Goal: Use online tool/utility: Utilize a website feature to perform a specific function

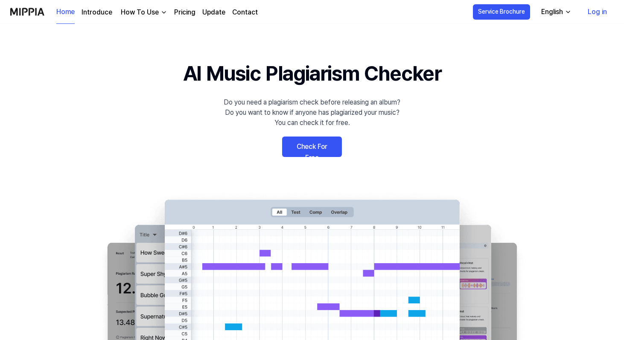
click at [188, 15] on link "Pricing" at bounding box center [184, 12] width 21 height 10
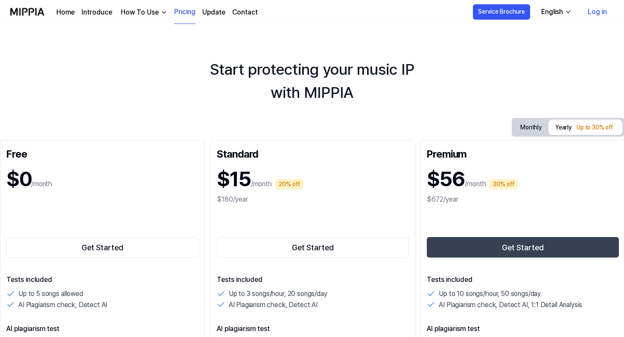
scroll to position [0, 1]
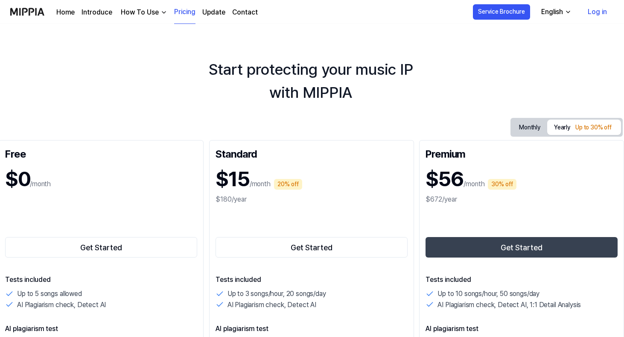
click at [73, 12] on link "Home" at bounding box center [65, 12] width 18 height 10
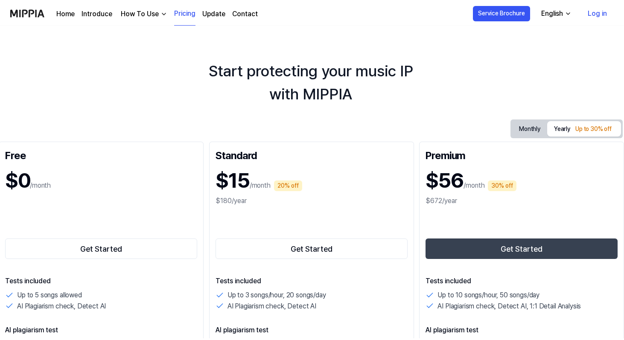
scroll to position [0, 0]
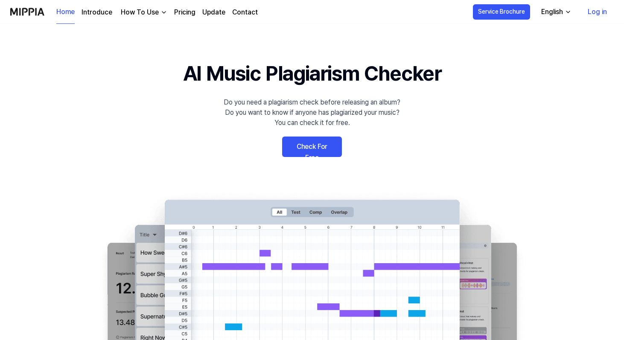
click at [312, 149] on link "Check For Free" at bounding box center [312, 147] width 60 height 21
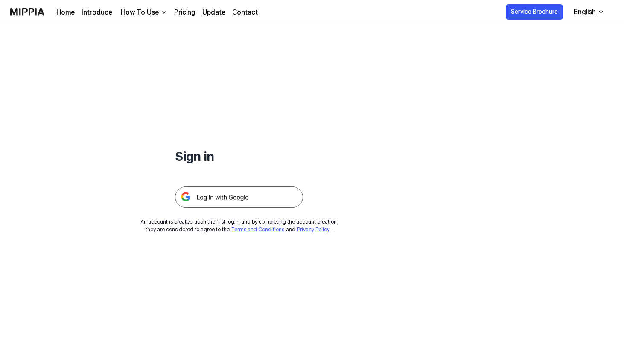
click at [264, 193] on img at bounding box center [239, 197] width 128 height 21
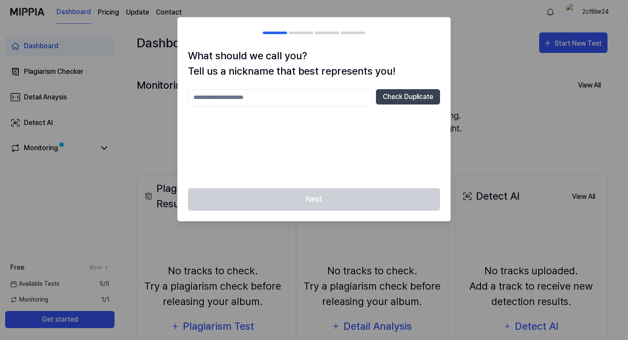
click at [317, 94] on input "text" at bounding box center [280, 97] width 185 height 17
click at [393, 100] on button "Check Duplicate" at bounding box center [408, 96] width 64 height 15
click at [333, 101] on input "*****" at bounding box center [280, 97] width 185 height 17
click at [388, 100] on button "Check Duplicate" at bounding box center [408, 96] width 64 height 15
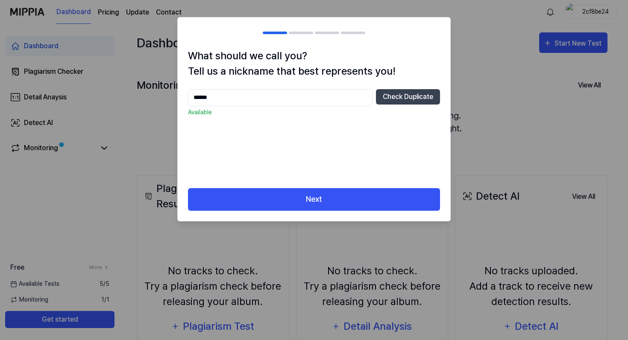
click at [331, 99] on input "******" at bounding box center [280, 97] width 185 height 17
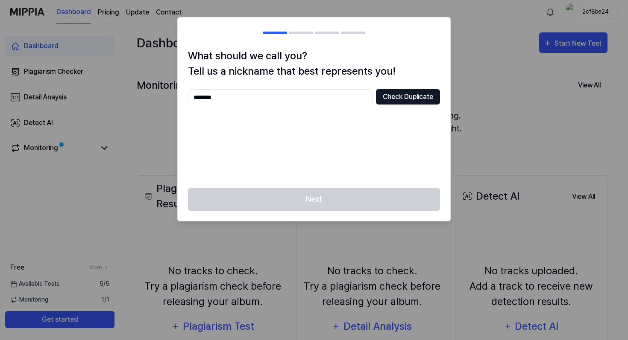
type input "********"
click at [385, 101] on button "Check Duplicate" at bounding box center [408, 96] width 64 height 15
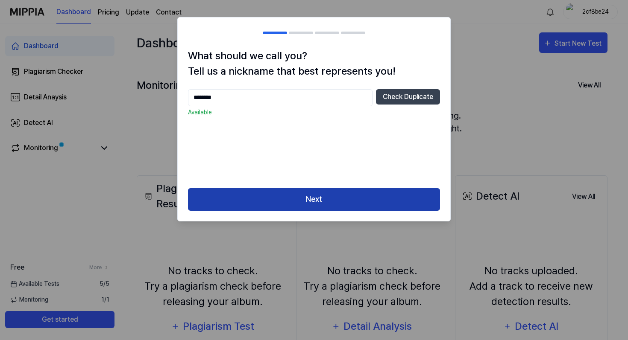
click at [315, 200] on button "Next" at bounding box center [314, 199] width 252 height 23
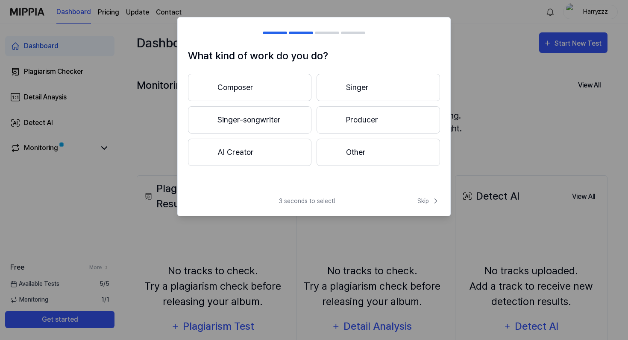
click at [337, 150] on div at bounding box center [334, 152] width 10 height 10
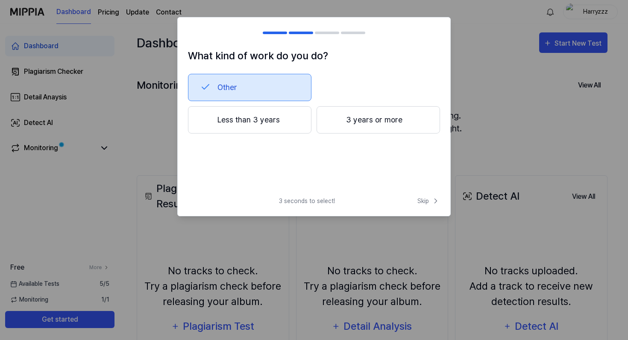
click at [292, 121] on button "Less than 3 years" at bounding box center [249, 119] width 123 height 27
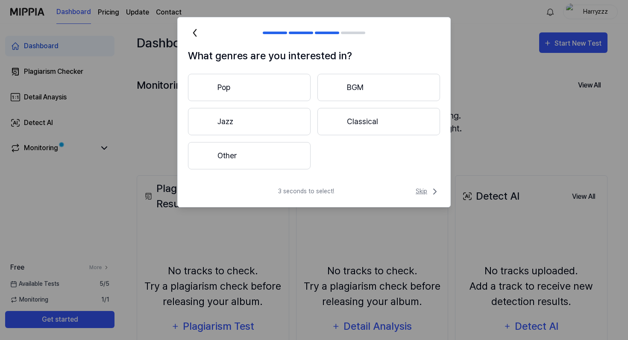
click at [431, 191] on icon at bounding box center [435, 192] width 10 height 10
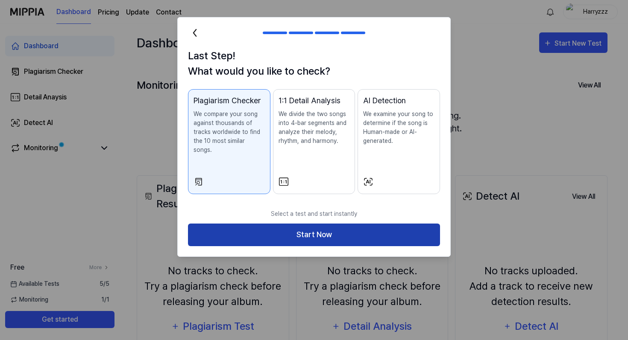
click at [340, 232] on button "Start Now" at bounding box center [314, 235] width 252 height 23
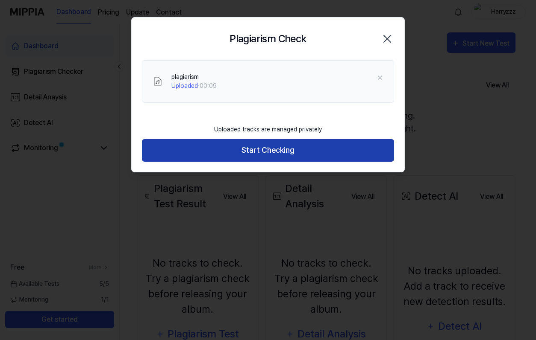
click at [299, 149] on button "Start Checking" at bounding box center [268, 150] width 252 height 23
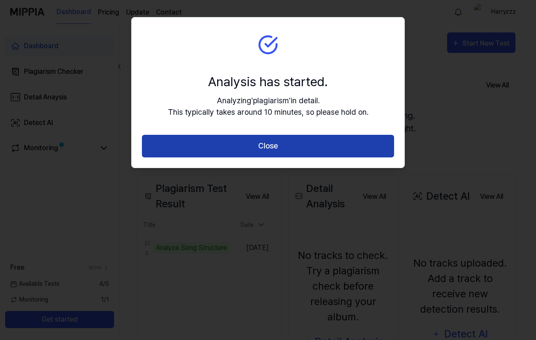
click at [350, 146] on button "Close" at bounding box center [268, 146] width 252 height 23
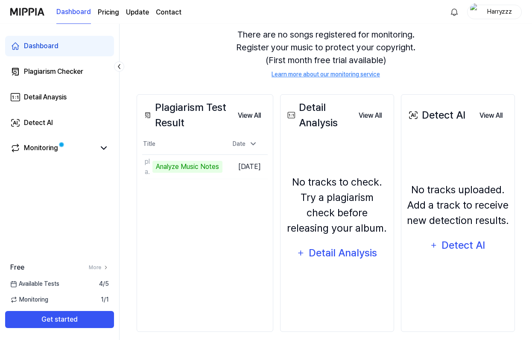
scroll to position [90, 0]
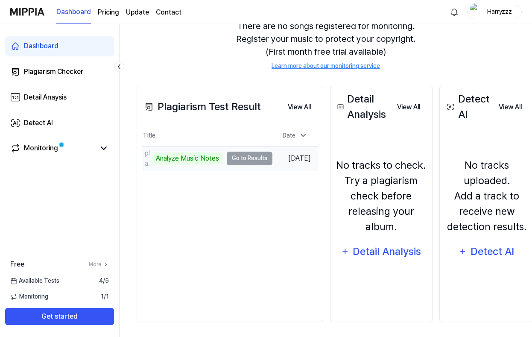
click at [244, 161] on td "plagiarism Analyze Music Notes Go to Results" at bounding box center [207, 159] width 130 height 24
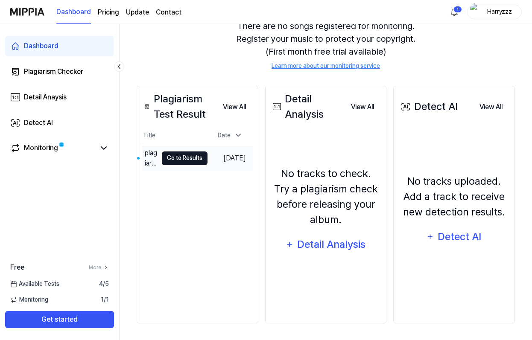
click at [190, 157] on button "Go to Results" at bounding box center [185, 159] width 46 height 14
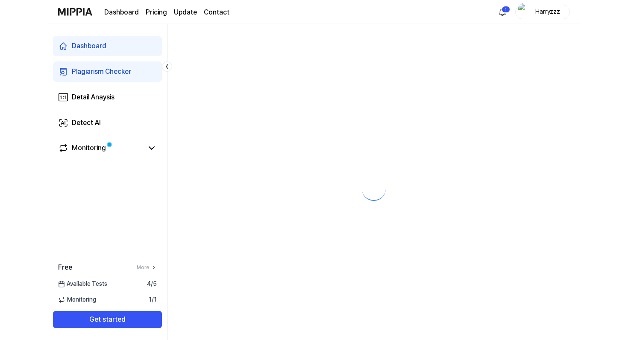
scroll to position [0, 0]
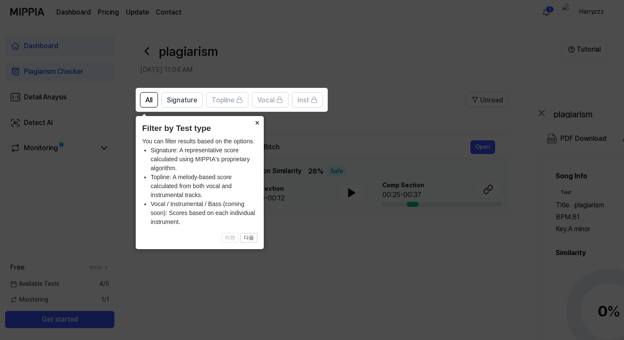
click at [255, 123] on button "×" at bounding box center [257, 122] width 14 height 12
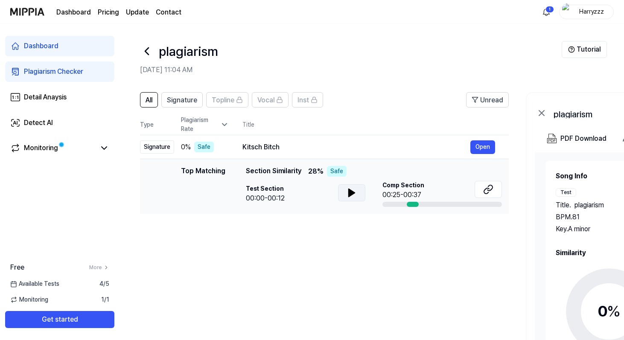
click at [354, 191] on icon at bounding box center [352, 193] width 10 height 10
click at [354, 191] on icon at bounding box center [354, 193] width 2 height 7
click at [495, 149] on td "Kitsch Bitch Open" at bounding box center [369, 147] width 280 height 24
click at [485, 149] on button "Open" at bounding box center [483, 148] width 25 height 14
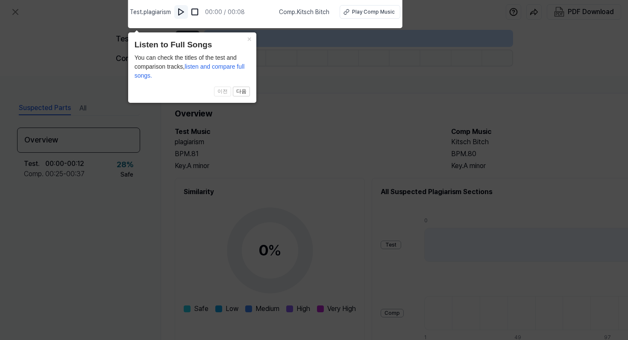
click at [183, 12] on img at bounding box center [181, 12] width 9 height 9
click at [367, 15] on div "Play Comp Music" at bounding box center [373, 12] width 43 height 8
click at [105, 46] on icon at bounding box center [314, 168] width 628 height 345
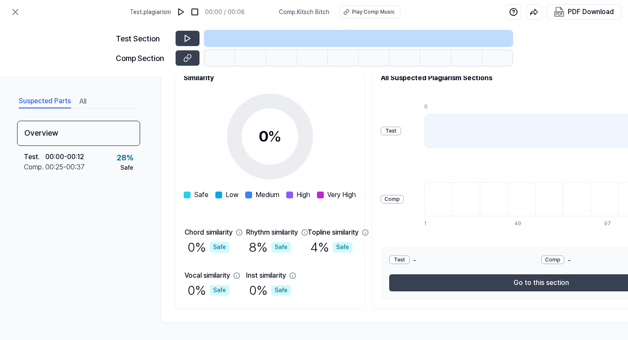
scroll to position [117, 0]
drag, startPoint x: 273, startPoint y: 244, endPoint x: 370, endPoint y: 244, distance: 97.0
click at [355, 244] on div "Chord similarity 0 % Safe Rhythm similarity 8 % Safe Topline similarity 4 % Saf…" at bounding box center [270, 264] width 171 height 73
click at [352, 244] on div "4 % Safe" at bounding box center [331, 247] width 42 height 19
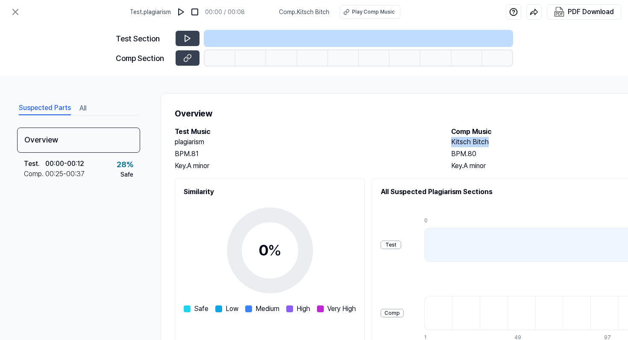
drag, startPoint x: 450, startPoint y: 142, endPoint x: 510, endPoint y: 142, distance: 60.7
click at [510, 142] on div "Test Music plagiarism BPM. 81 Key. A minor Comp Music Kitsch Bitch BPM. 80 Key.…" at bounding box center [443, 149] width 536 height 44
click at [507, 142] on h2 "Kitsch Bitch" at bounding box center [580, 142] width 259 height 10
click at [486, 142] on h2 "Kitsch Bitch" at bounding box center [580, 142] width 259 height 10
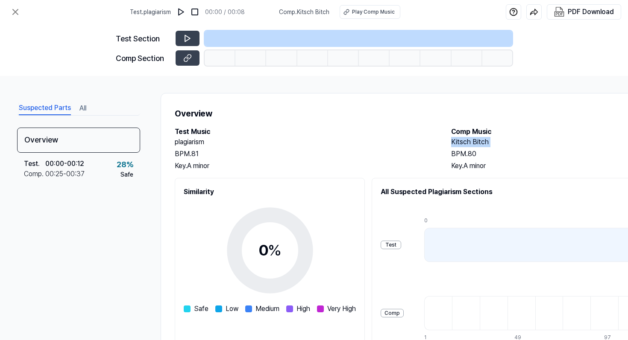
click at [486, 142] on h2 "Kitsch Bitch" at bounding box center [580, 142] width 259 height 10
click at [435, 185] on div "All Suspected Plagiarism Sections Test Comp 0 12 1 13 25 37 49 61 73 85 97 109 …" at bounding box center [541, 300] width 339 height 245
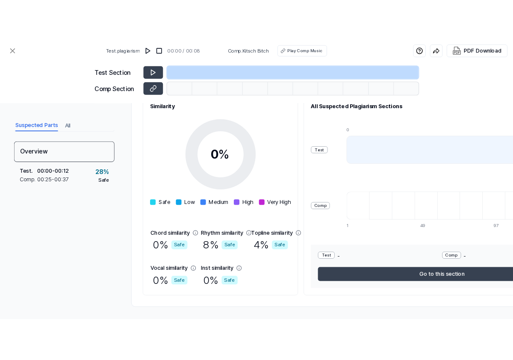
scroll to position [115, 0]
